Goal: Check status: Check status

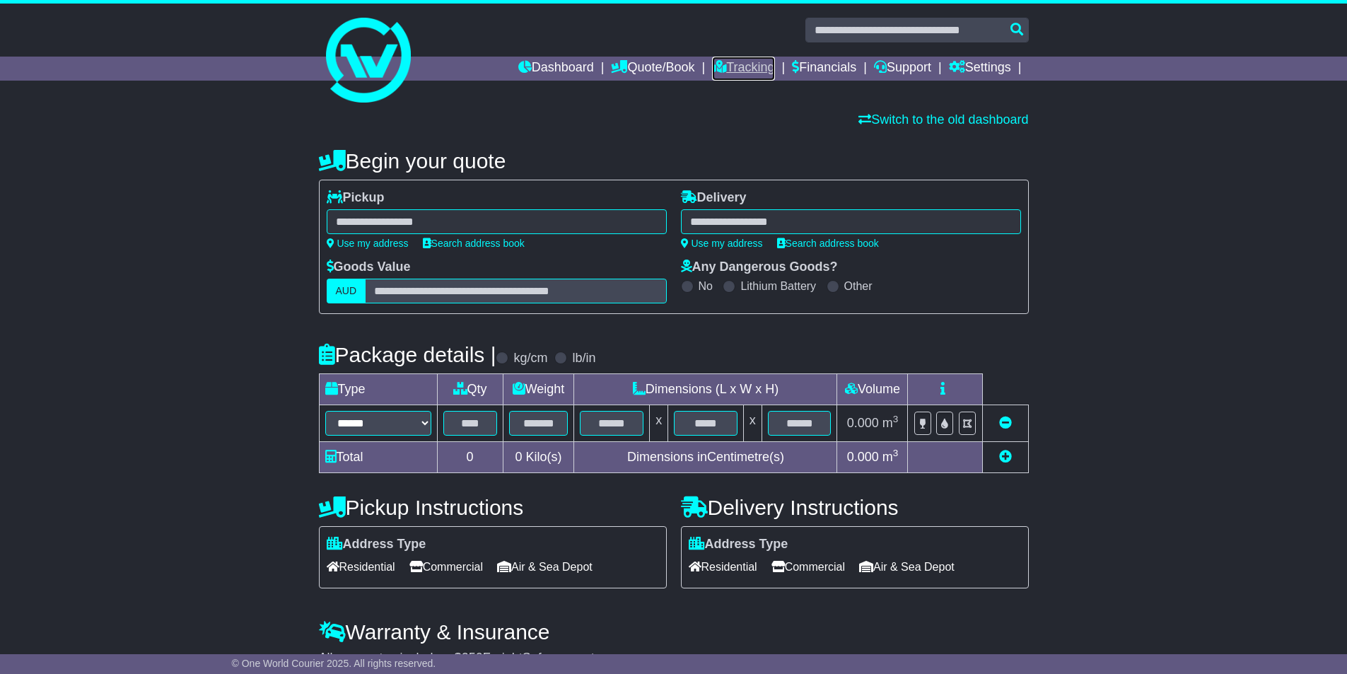
click at [731, 68] on link "Tracking" at bounding box center [743, 69] width 62 height 24
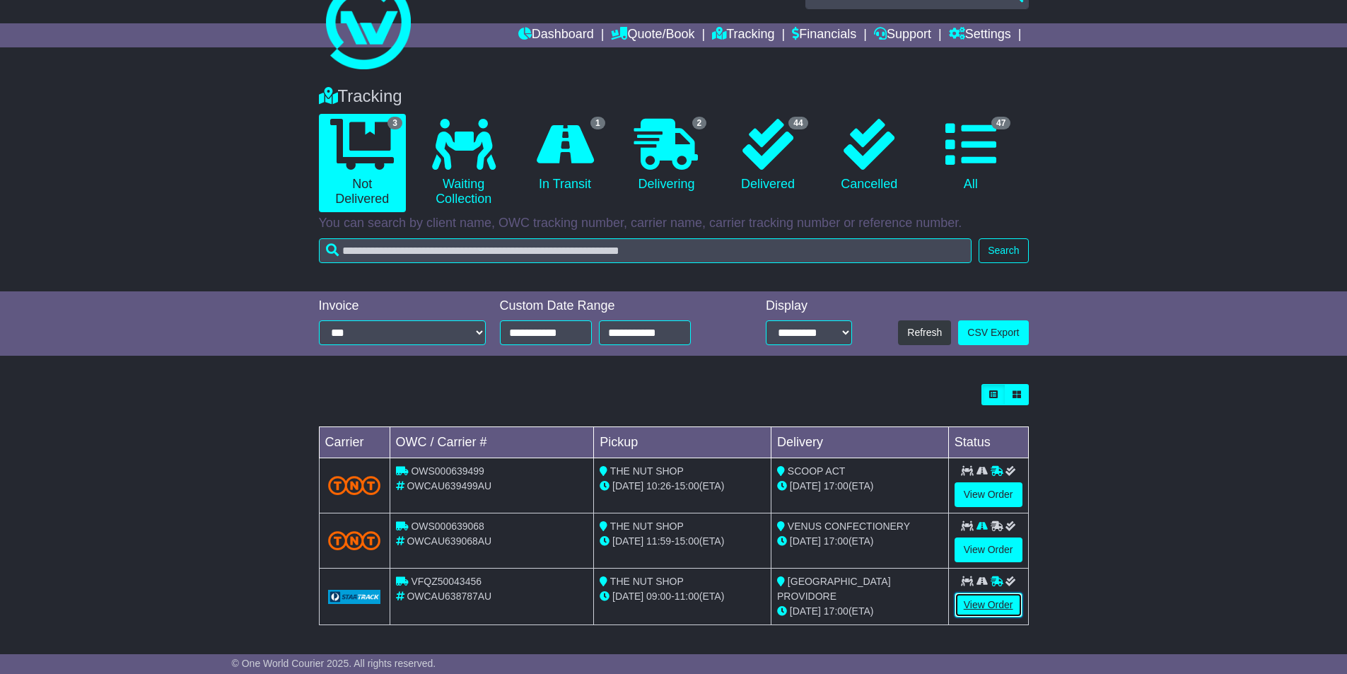
click at [980, 607] on link "View Order" at bounding box center [989, 605] width 68 height 25
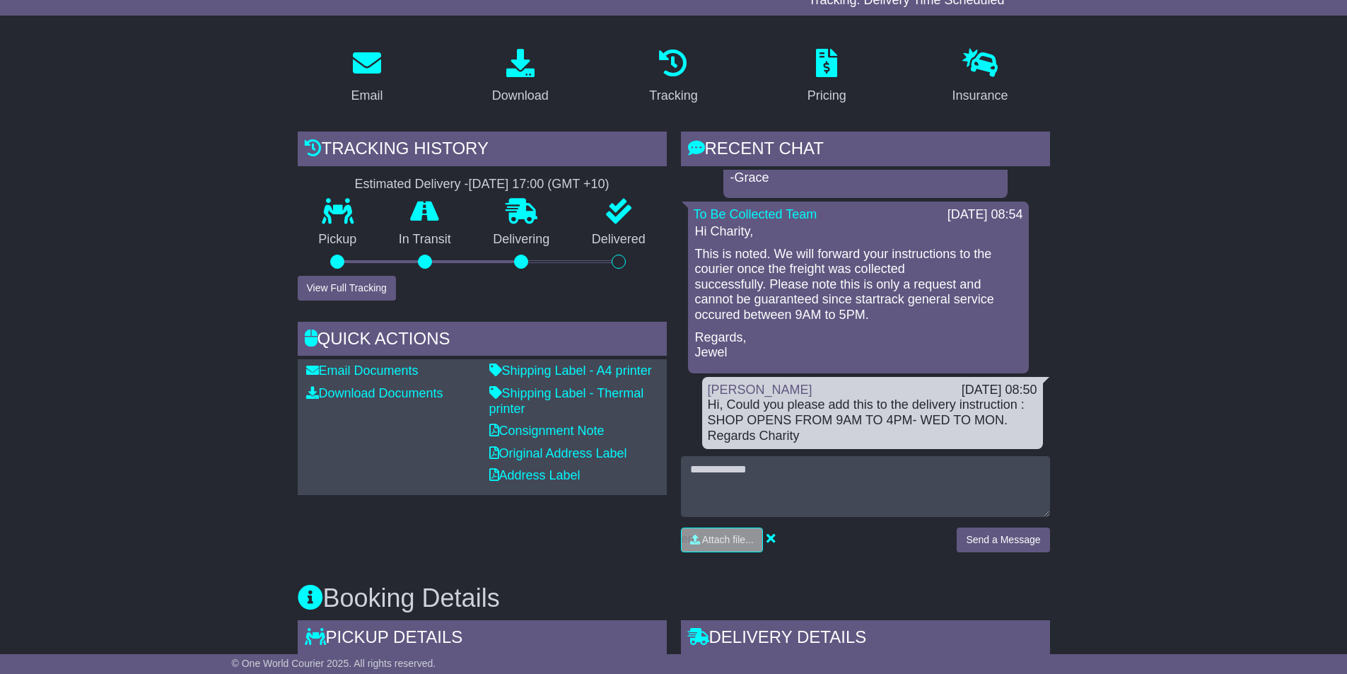
scroll to position [71, 0]
